Goal: Task Accomplishment & Management: Use online tool/utility

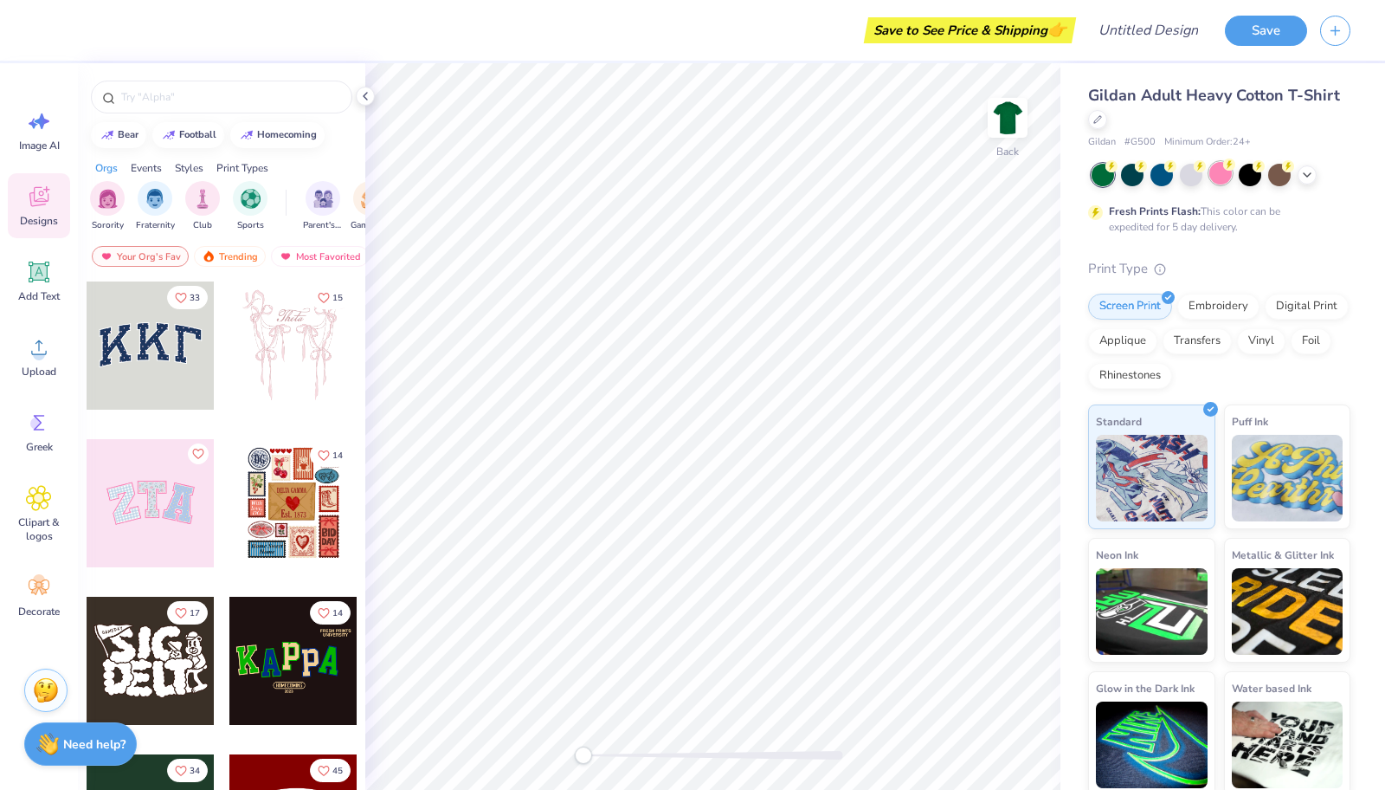
click at [1203, 176] on div at bounding box center [1191, 175] width 23 height 23
click at [1255, 171] on div at bounding box center [1250, 173] width 23 height 23
click at [35, 252] on div "Add Text" at bounding box center [39, 280] width 62 height 65
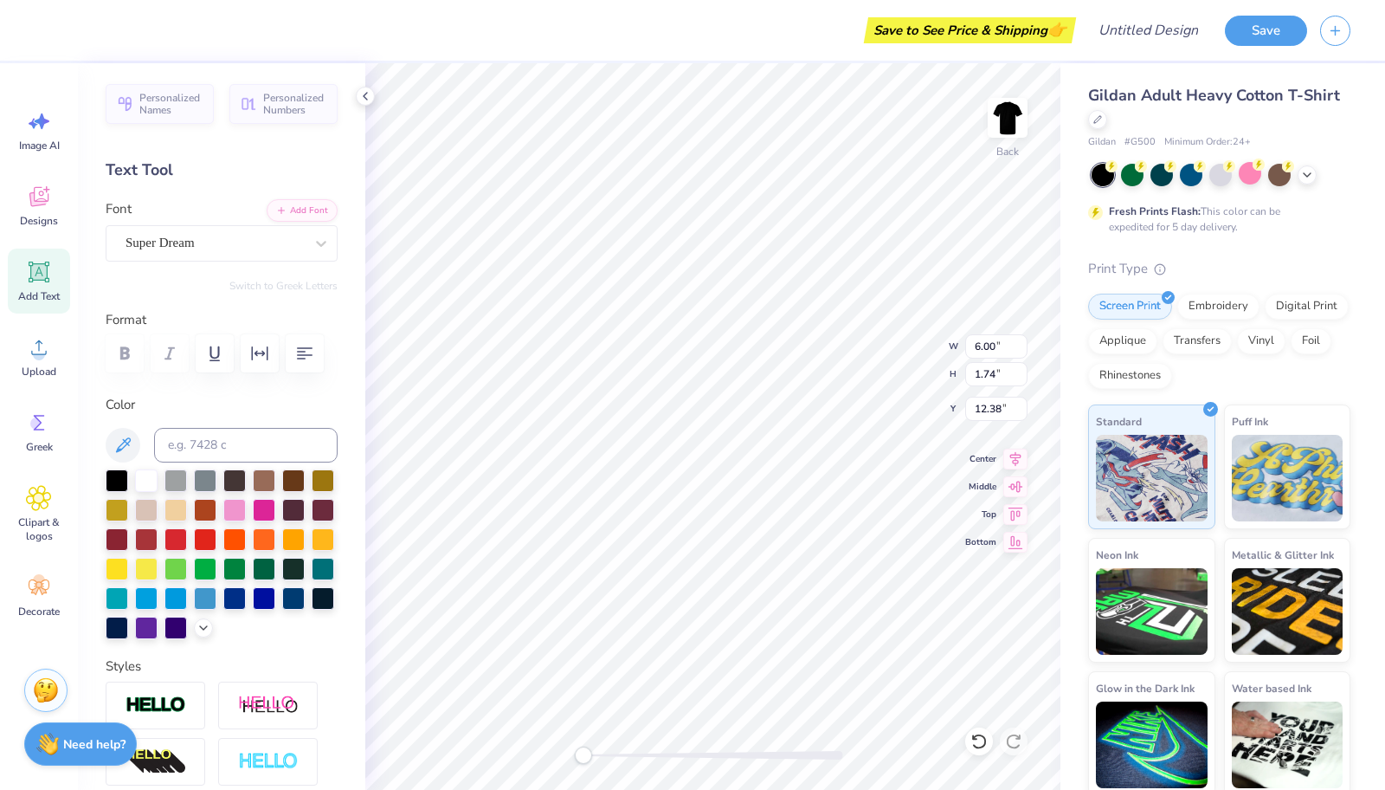
scroll to position [14, 6]
type textarea "Gaming Gang"
click at [42, 185] on icon at bounding box center [39, 197] width 26 height 26
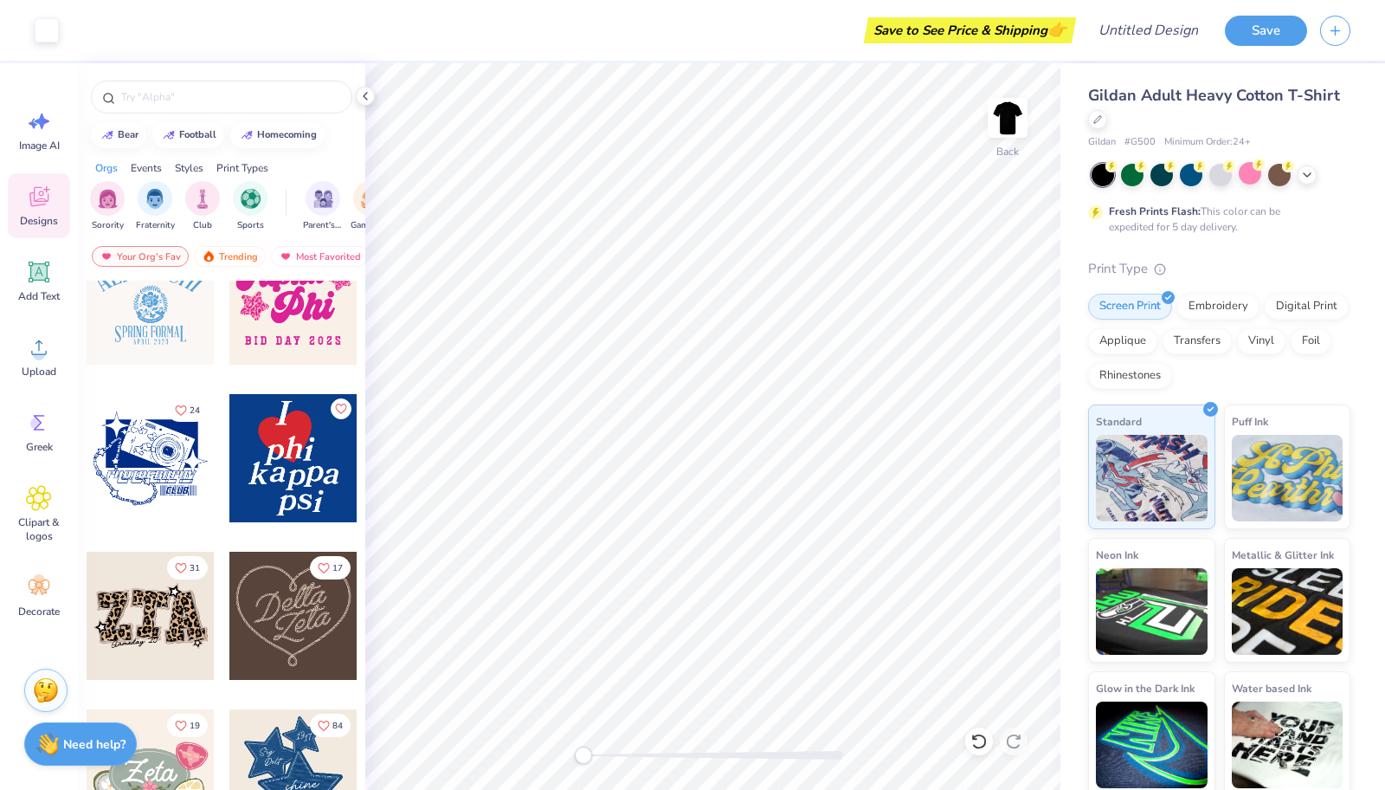
scroll to position [834, 0]
click at [60, 126] on div "Image AI" at bounding box center [39, 130] width 62 height 65
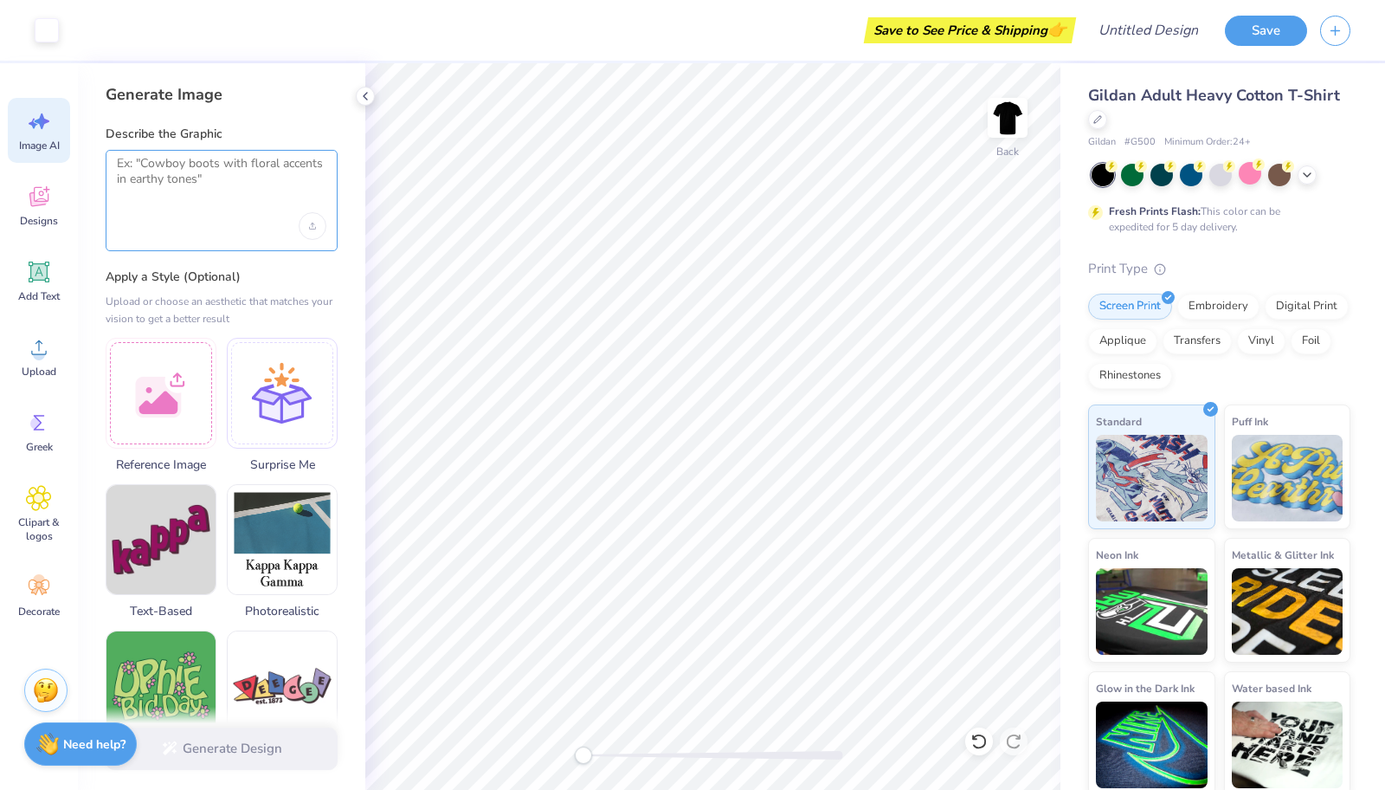
click at [168, 183] on textarea at bounding box center [222, 177] width 210 height 43
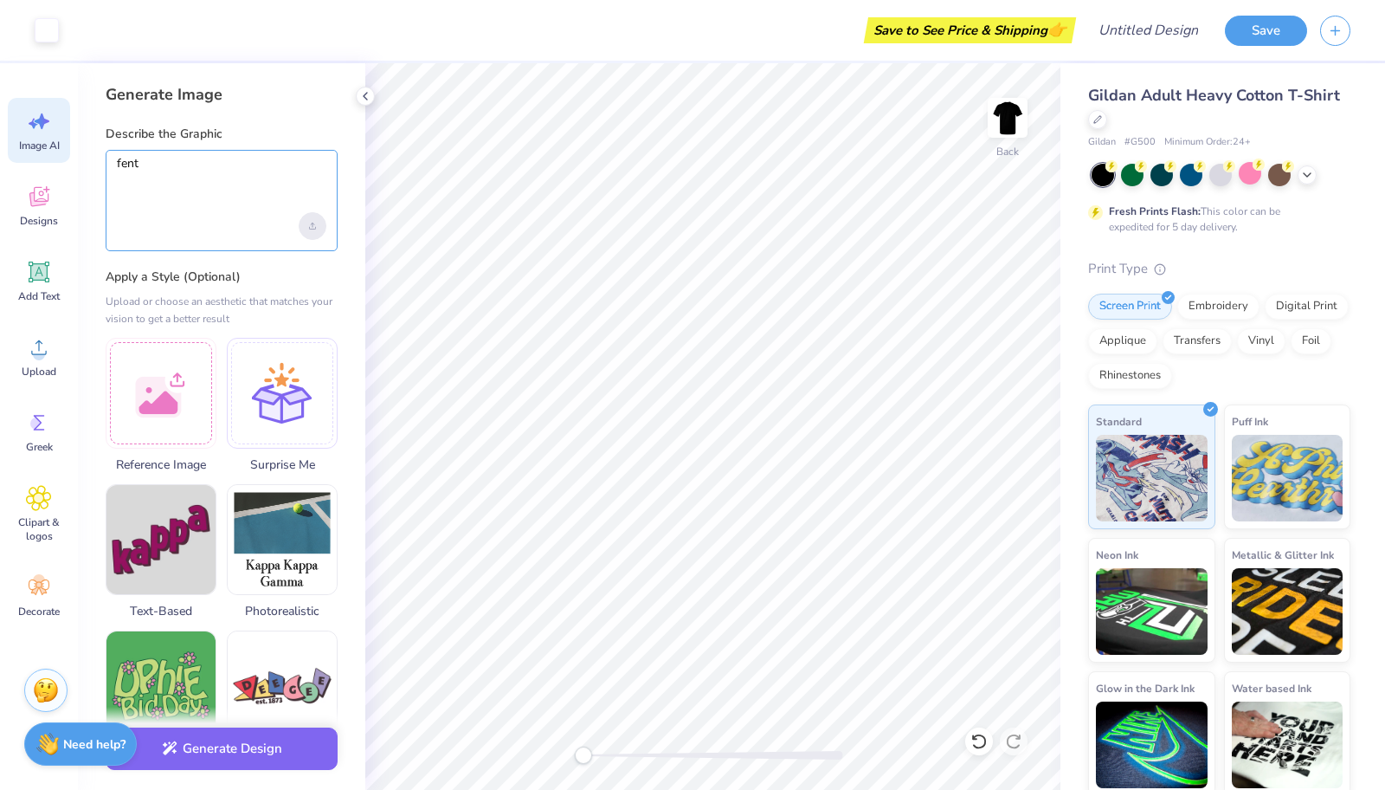
type textarea "fent"
click at [307, 224] on div "Upload image" at bounding box center [313, 226] width 28 height 28
click at [155, 214] on div at bounding box center [222, 226] width 210 height 28
click at [185, 186] on textarea "fent" at bounding box center [222, 177] width 210 height 43
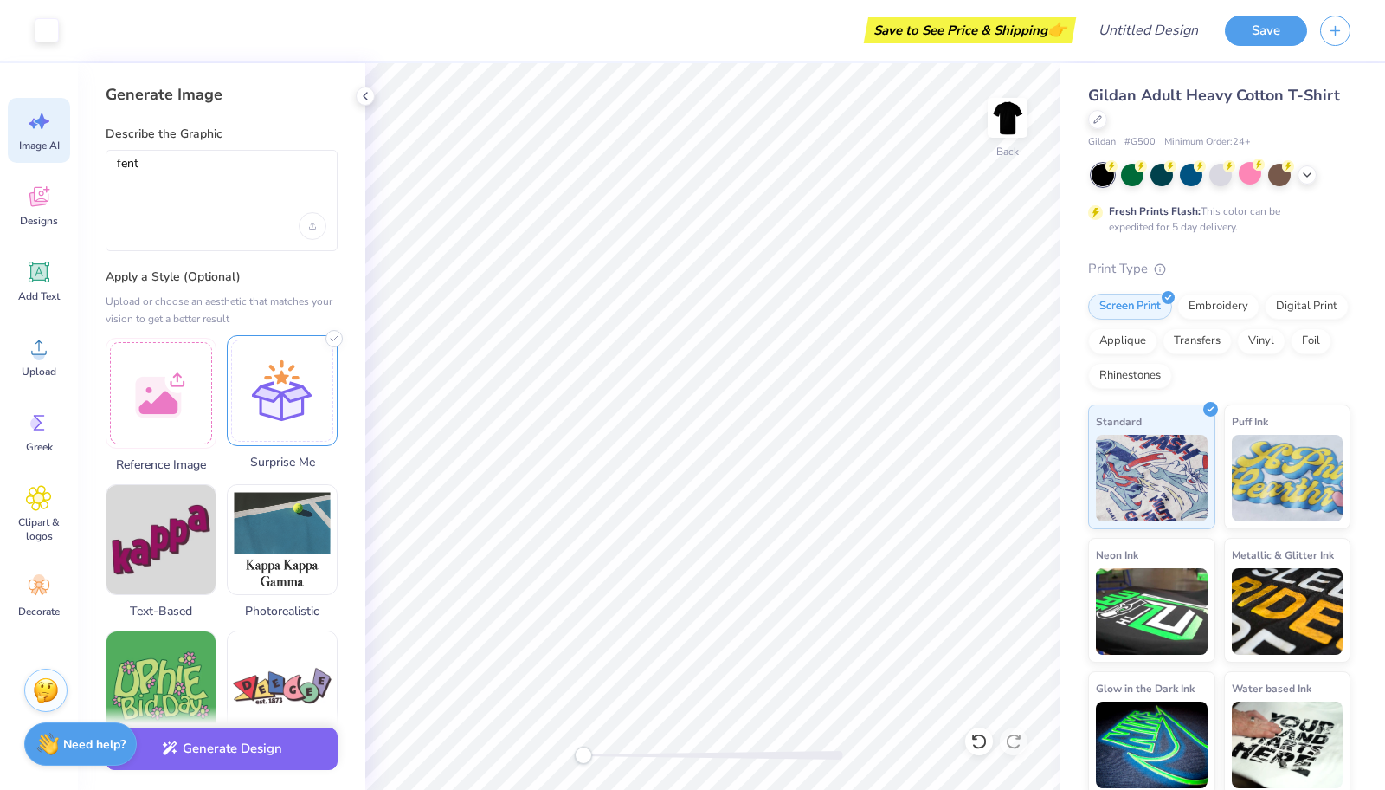
click at [306, 386] on div at bounding box center [282, 390] width 111 height 111
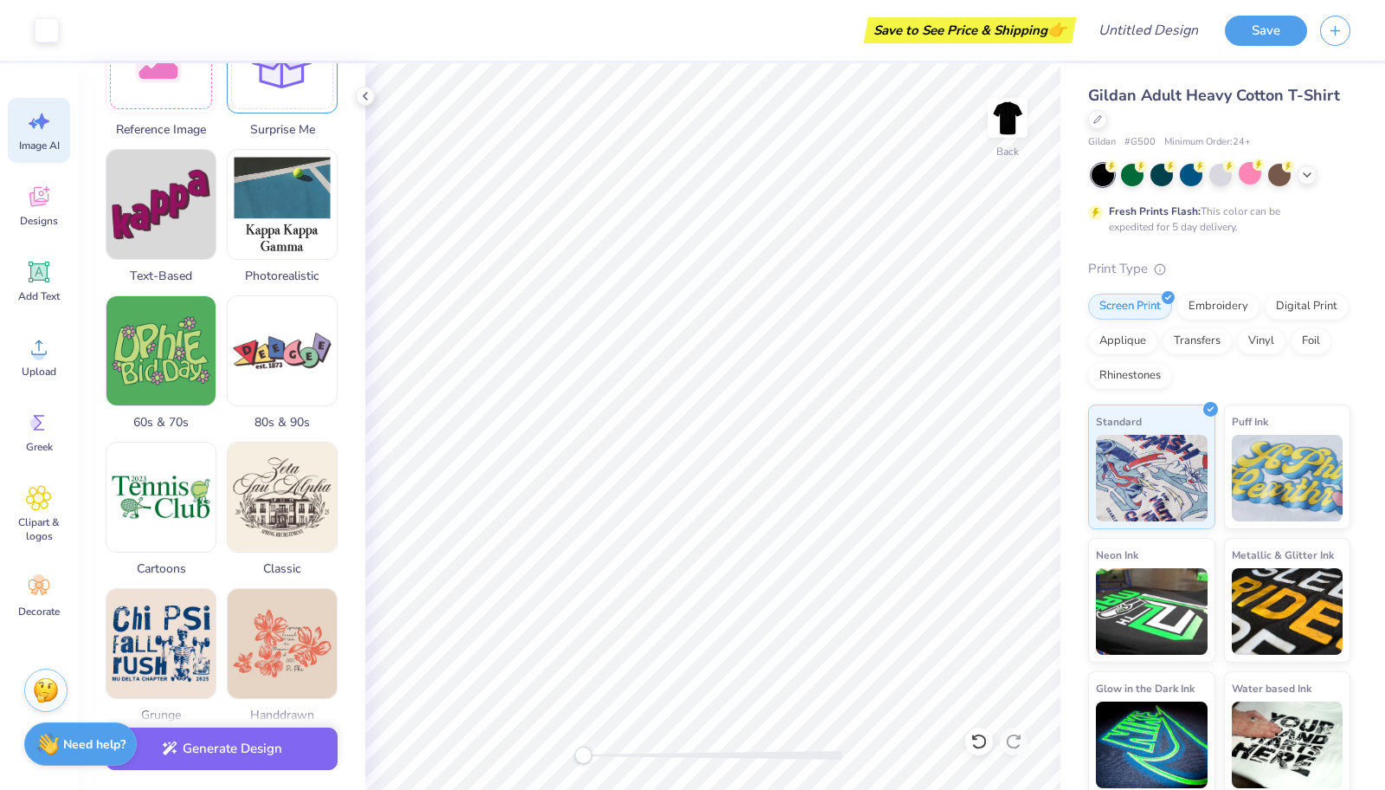
scroll to position [349, 0]
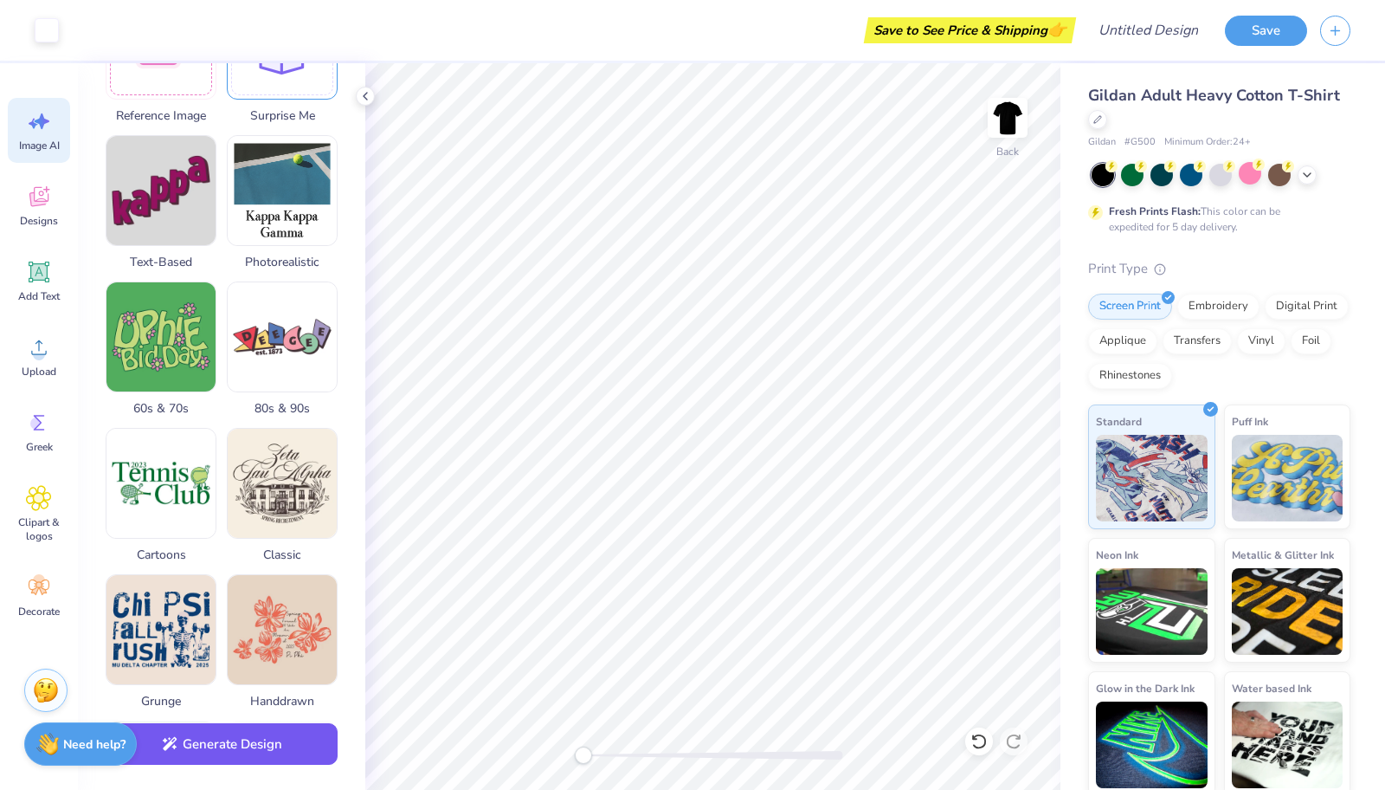
click at [285, 748] on button "Generate Design" at bounding box center [222, 744] width 232 height 42
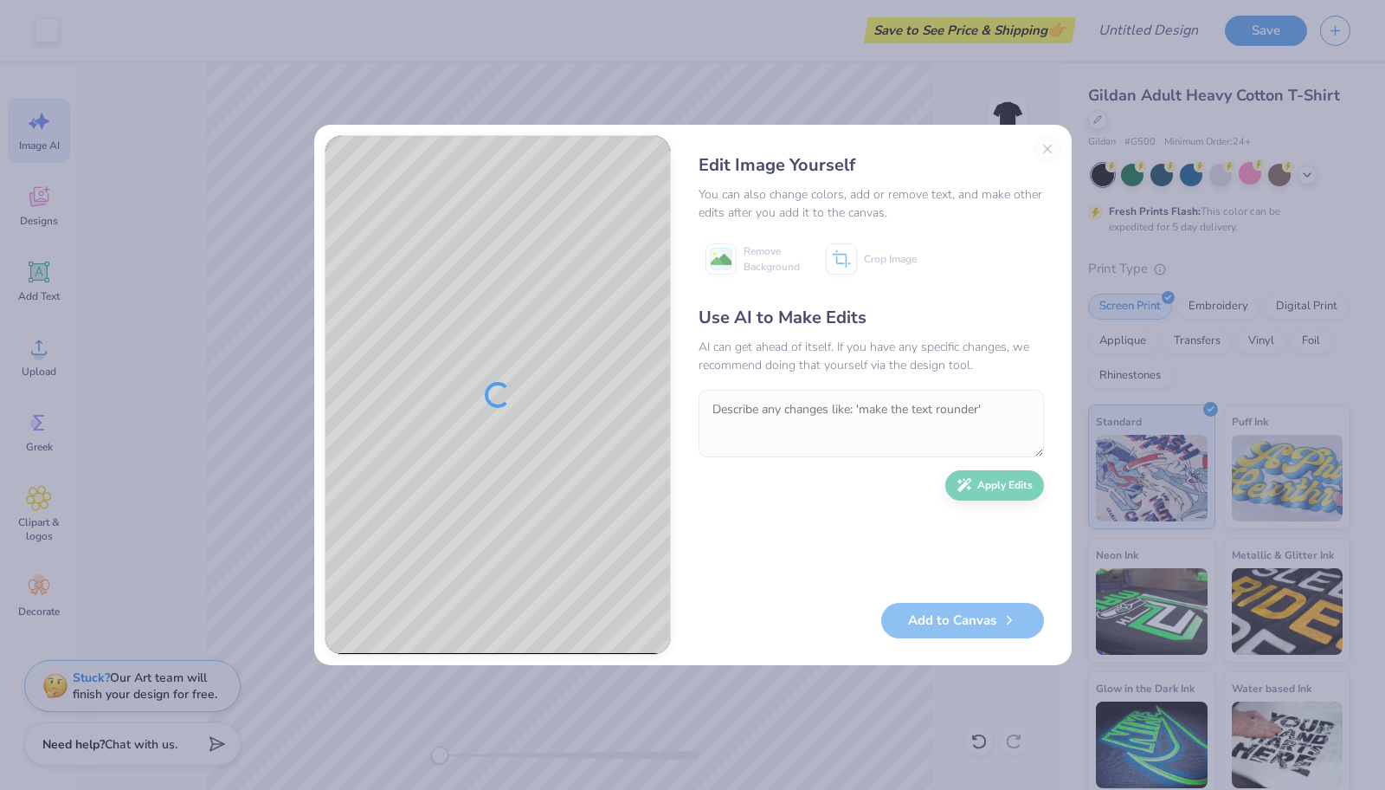
click at [808, 761] on div "Edit Image Yourself You can also change colors, add or remove text, and make ot…" at bounding box center [692, 395] width 1385 height 790
click at [1049, 154] on div "Edit Image Yourself You can also change colors, add or remove text, and make ot…" at bounding box center [871, 395] width 380 height 520
click at [939, 116] on div "Edit Image Yourself You can also change colors, add or remove text, and make ot…" at bounding box center [692, 395] width 1385 height 790
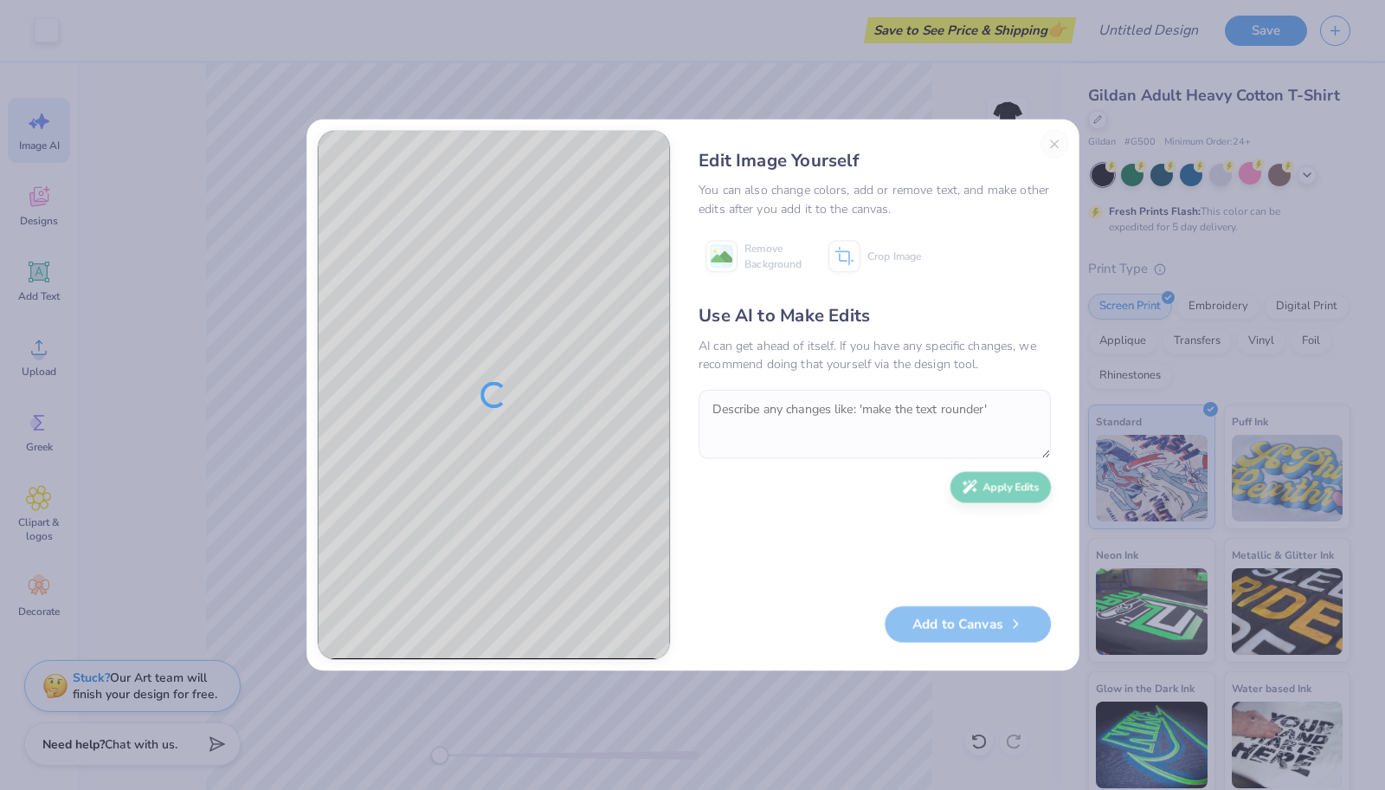
click at [939, 116] on div "Edit Image Yourself You can also change colors, add or remove text, and make ot…" at bounding box center [692, 395] width 1385 height 790
